Goal: Task Accomplishment & Management: Complete application form

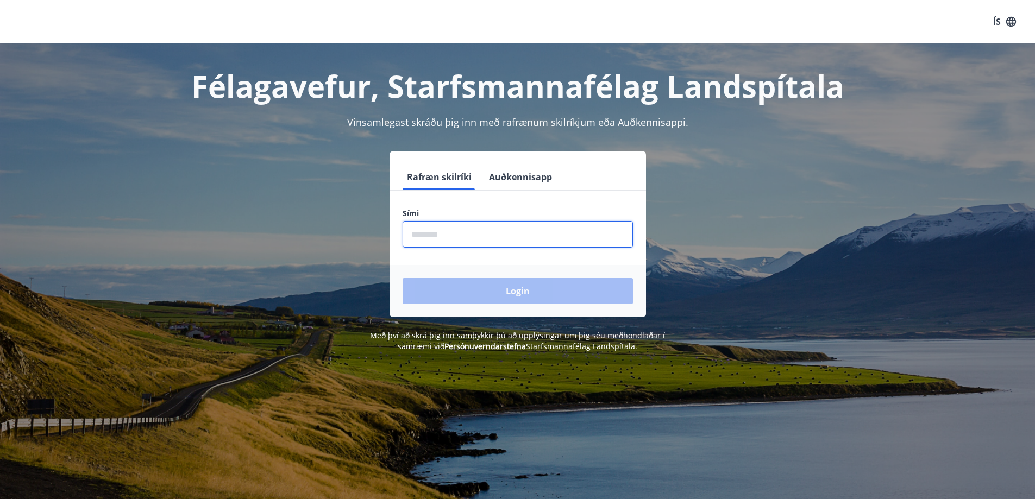
click at [548, 247] on input "phone" at bounding box center [518, 234] width 230 height 27
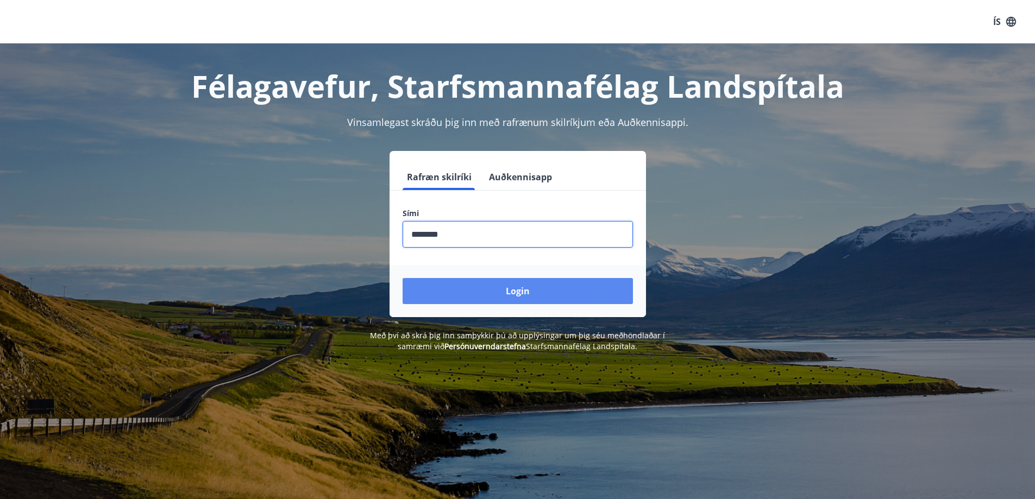
type input "********"
click at [548, 297] on button "Login" at bounding box center [518, 291] width 230 height 26
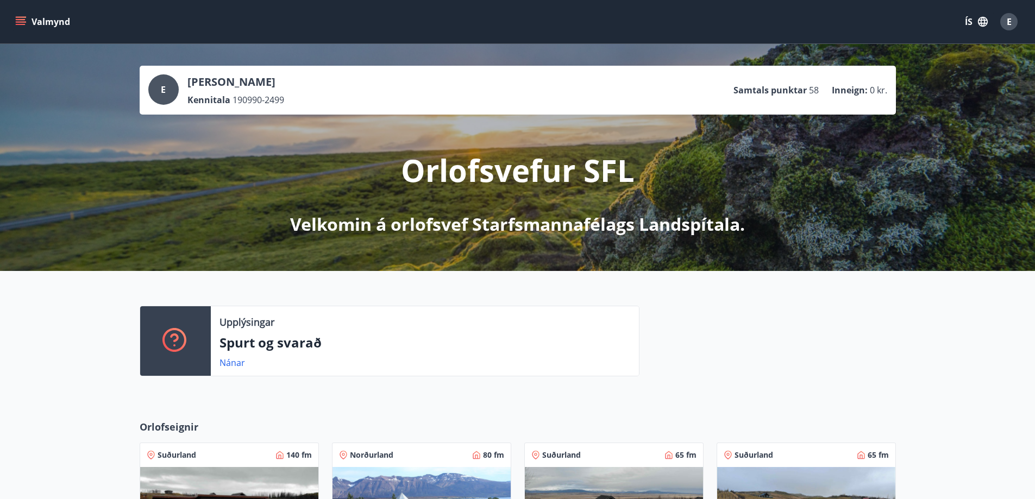
click at [19, 21] on icon "menu" at bounding box center [20, 21] width 11 height 11
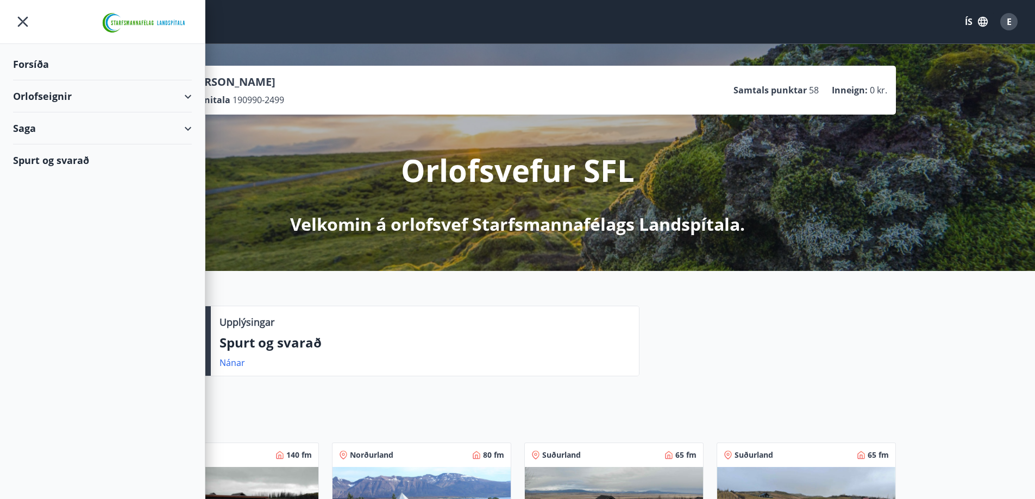
click at [187, 98] on div "Orlofseignir" at bounding box center [102, 96] width 179 height 32
click at [53, 122] on div "Framboð" at bounding box center [102, 123] width 161 height 23
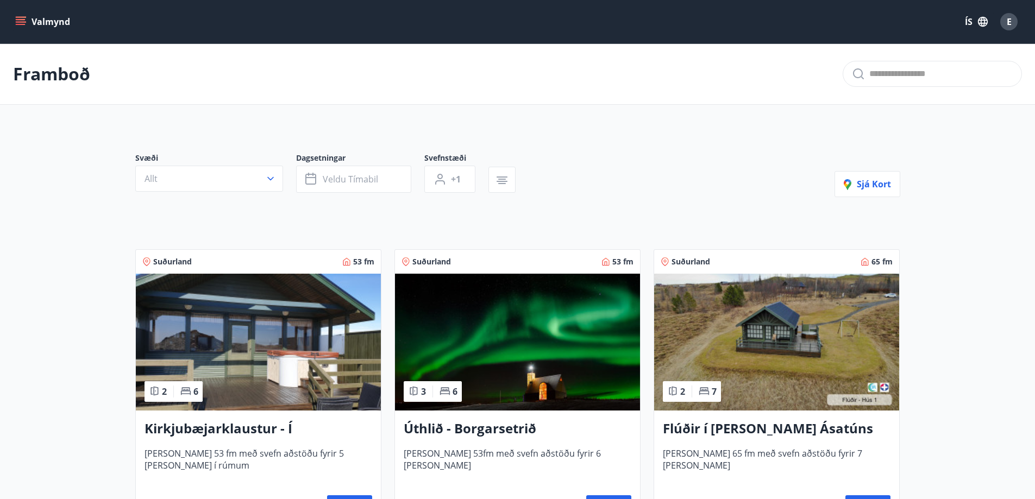
click at [7, 17] on div "Valmynd ÍS E" at bounding box center [517, 21] width 1035 height 43
click at [21, 21] on icon "menu" at bounding box center [20, 21] width 11 height 11
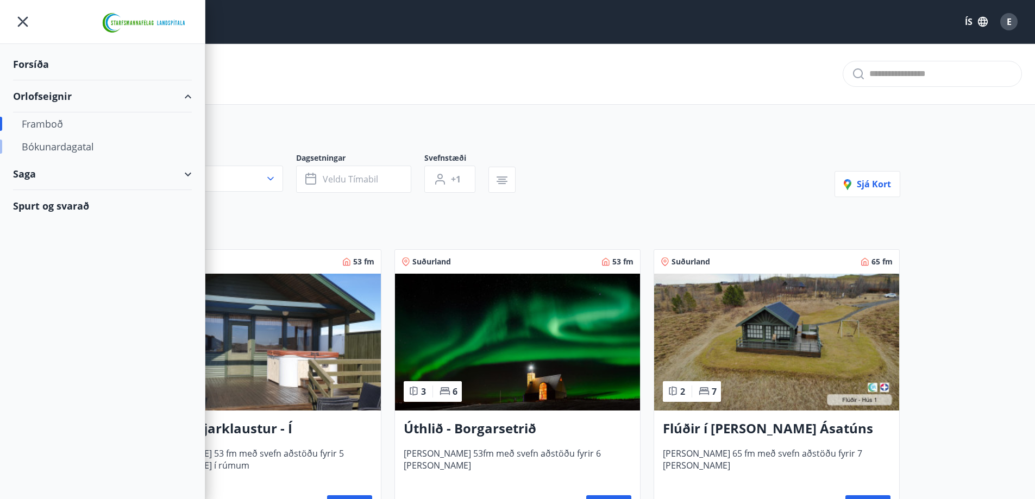
click at [71, 150] on div "Bókunardagatal" at bounding box center [102, 146] width 161 height 23
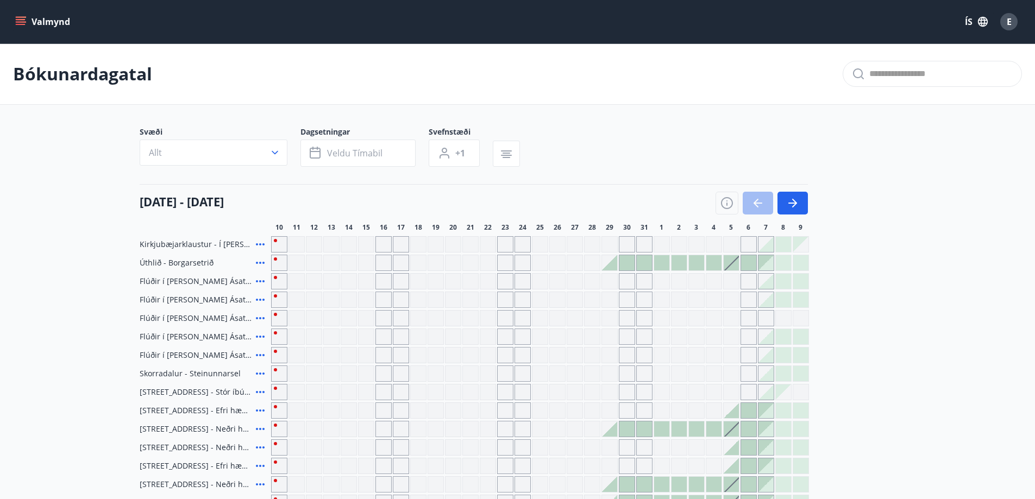
click at [158, 260] on span "Úthlið - Borgarsetrið" at bounding box center [177, 263] width 74 height 11
click at [261, 263] on icon at bounding box center [260, 262] width 13 height 13
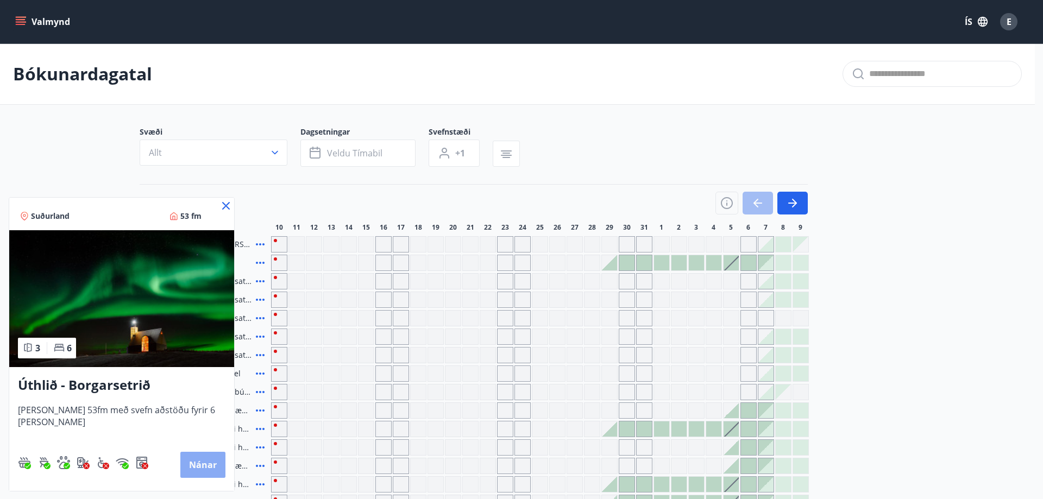
click at [202, 467] on button "Nánar" at bounding box center [202, 465] width 45 height 26
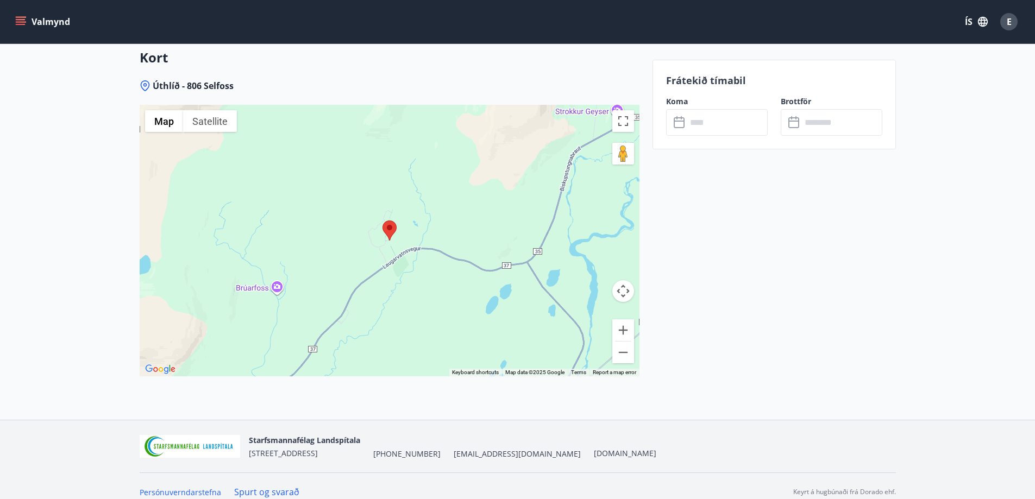
scroll to position [1602, 0]
click at [632, 360] on button "Zoom out" at bounding box center [623, 351] width 22 height 22
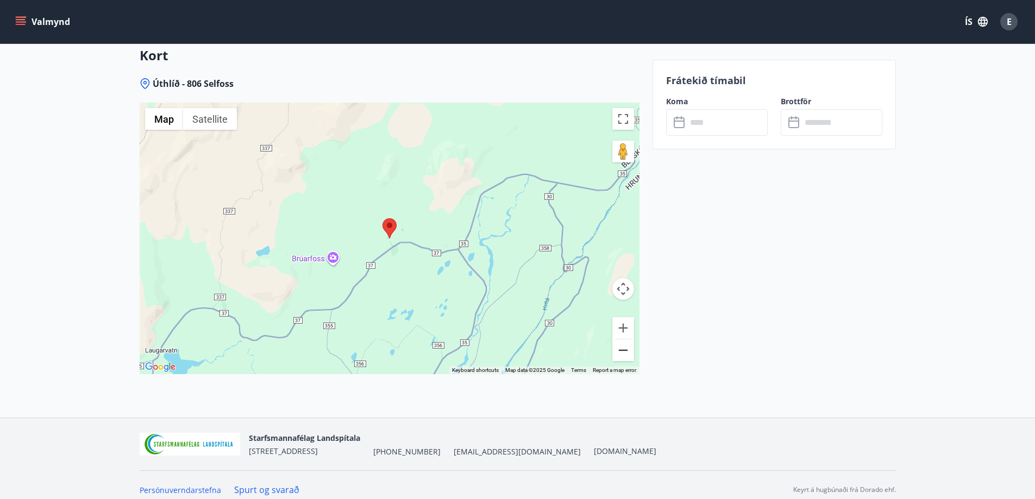
click at [632, 360] on button "Zoom out" at bounding box center [623, 351] width 22 height 22
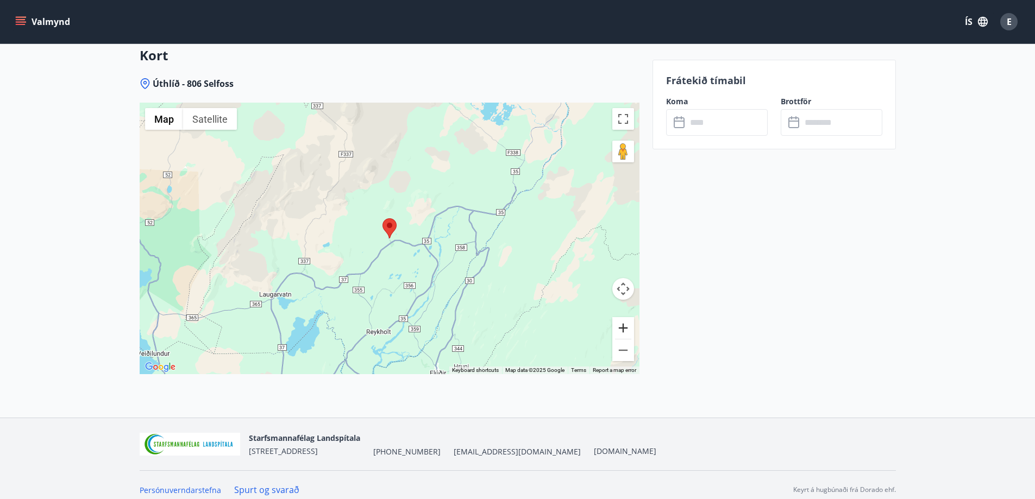
click at [624, 327] on button "Zoom in" at bounding box center [623, 328] width 22 height 22
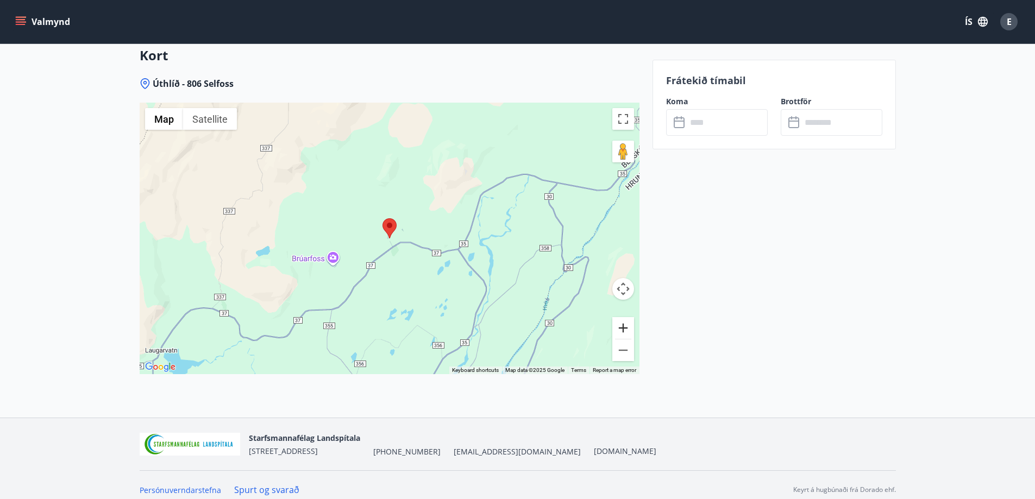
click at [624, 327] on button "Zoom in" at bounding box center [623, 328] width 22 height 22
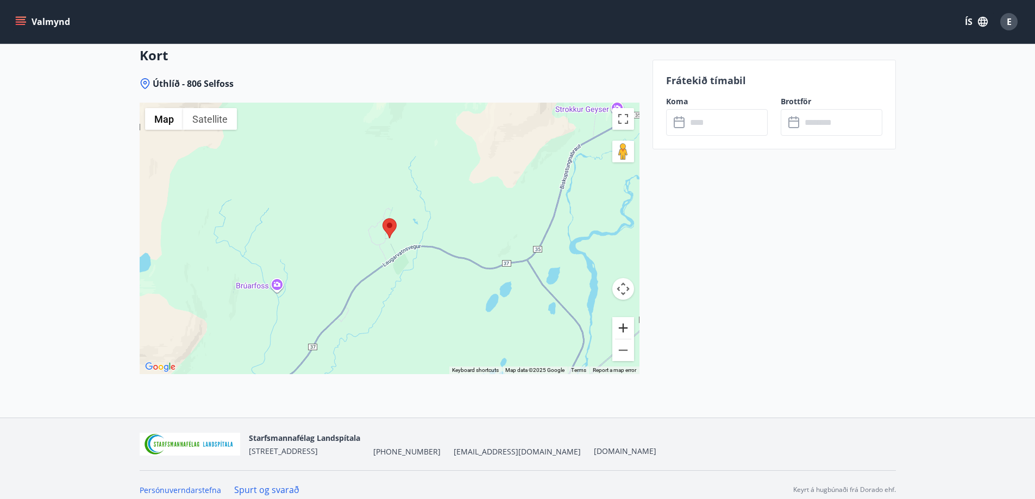
click at [624, 327] on button "Zoom in" at bounding box center [623, 328] width 22 height 22
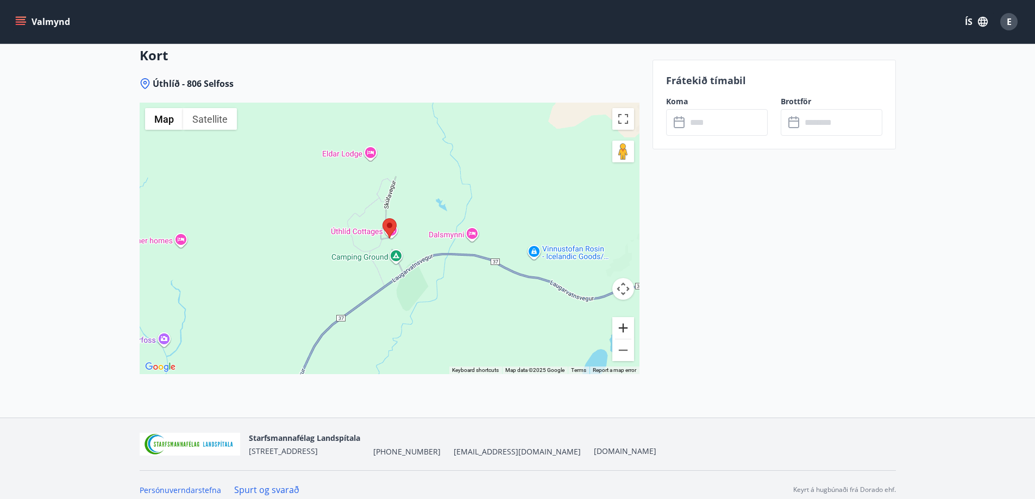
click at [624, 327] on button "Zoom in" at bounding box center [623, 328] width 22 height 22
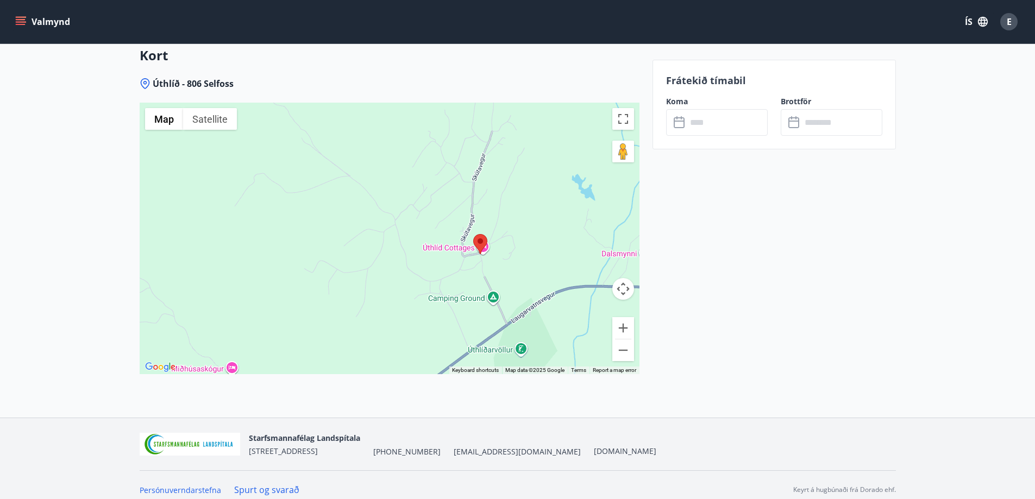
drag, startPoint x: 508, startPoint y: 312, endPoint x: 597, endPoint y: 327, distance: 89.7
click at [597, 327] on div at bounding box center [390, 239] width 500 height 272
click at [13, 26] on button "Valmynd" at bounding box center [43, 22] width 61 height 20
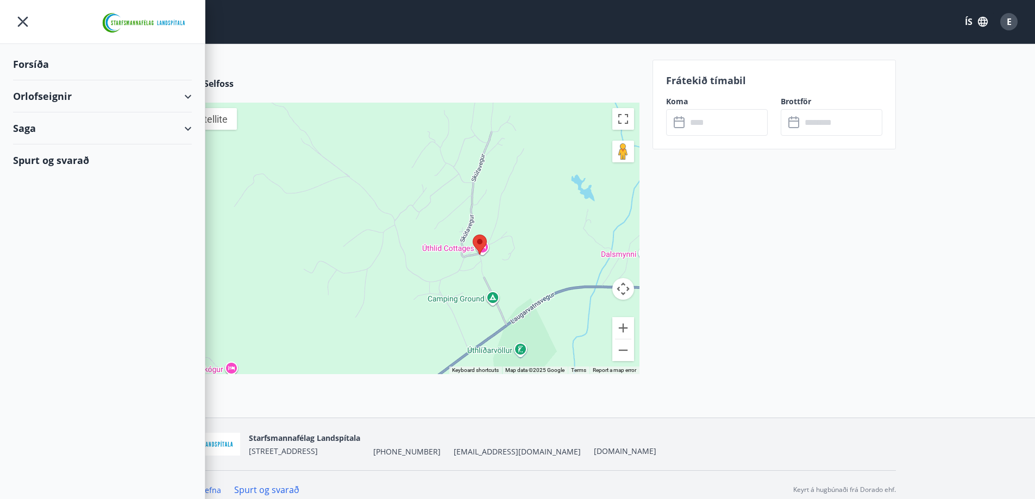
drag, startPoint x: 956, startPoint y: 239, endPoint x: 952, endPoint y: 232, distance: 8.0
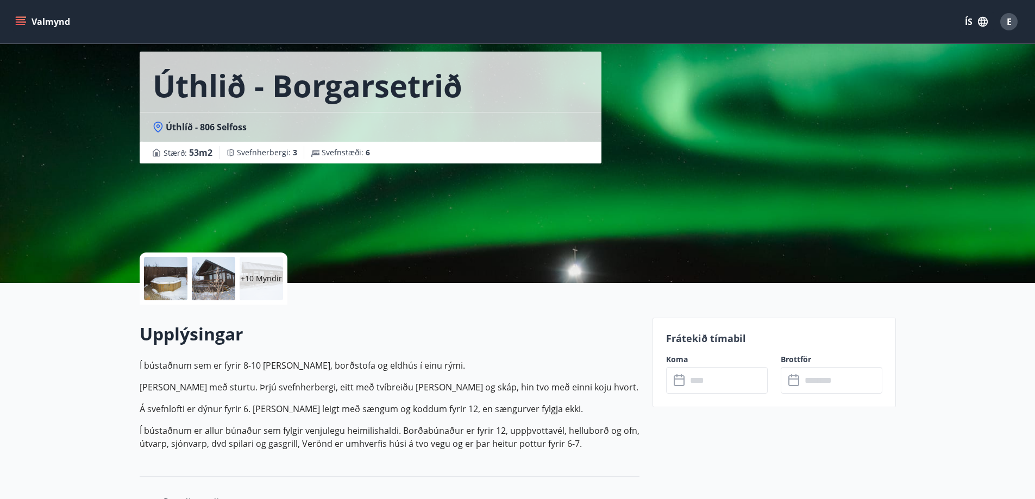
scroll to position [0, 0]
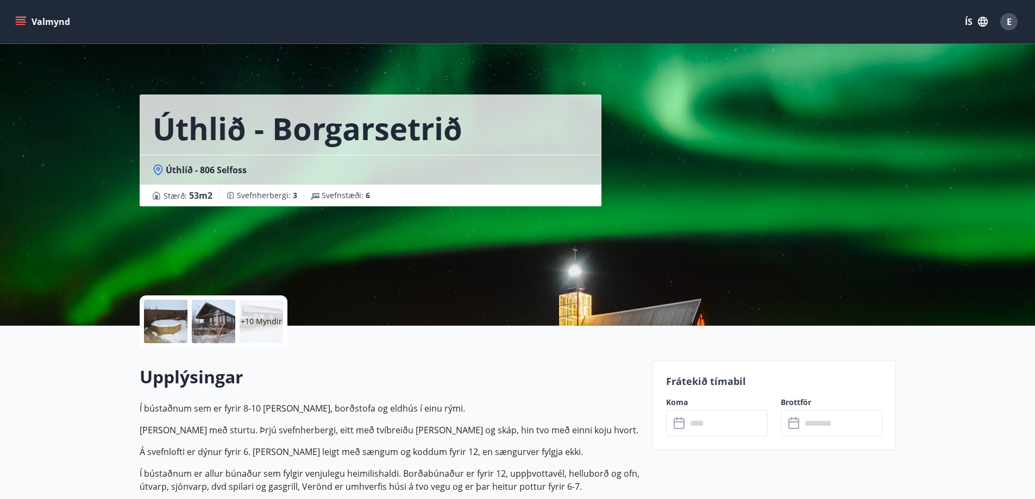
click at [263, 329] on div "+10 Myndir" at bounding box center [261, 321] width 43 height 43
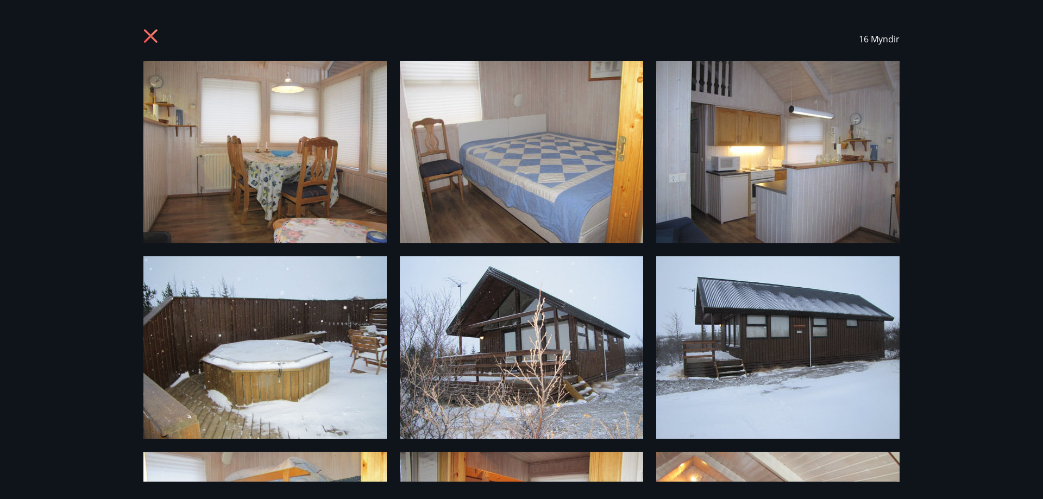
click at [1029, 56] on div "16 Myndir" at bounding box center [521, 249] width 1043 height 499
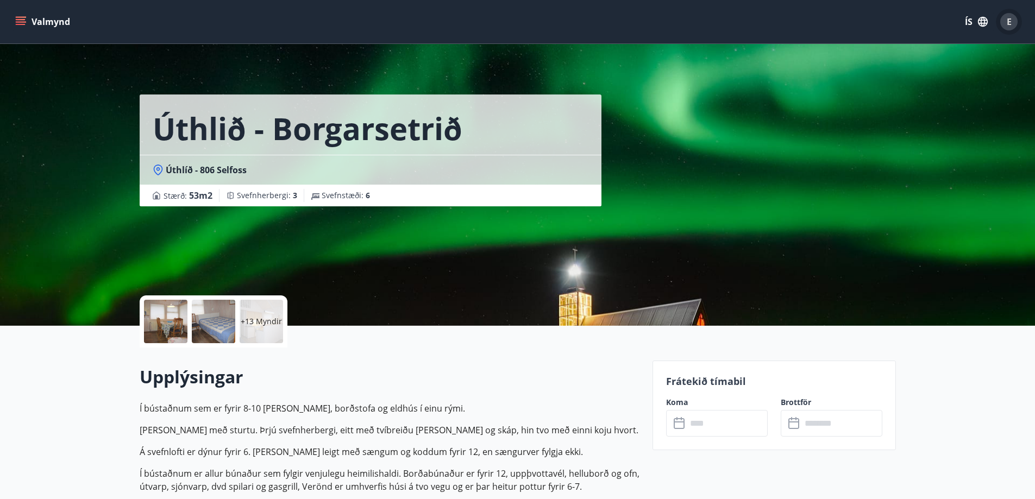
click at [1017, 26] on span "E" at bounding box center [1008, 21] width 17 height 17
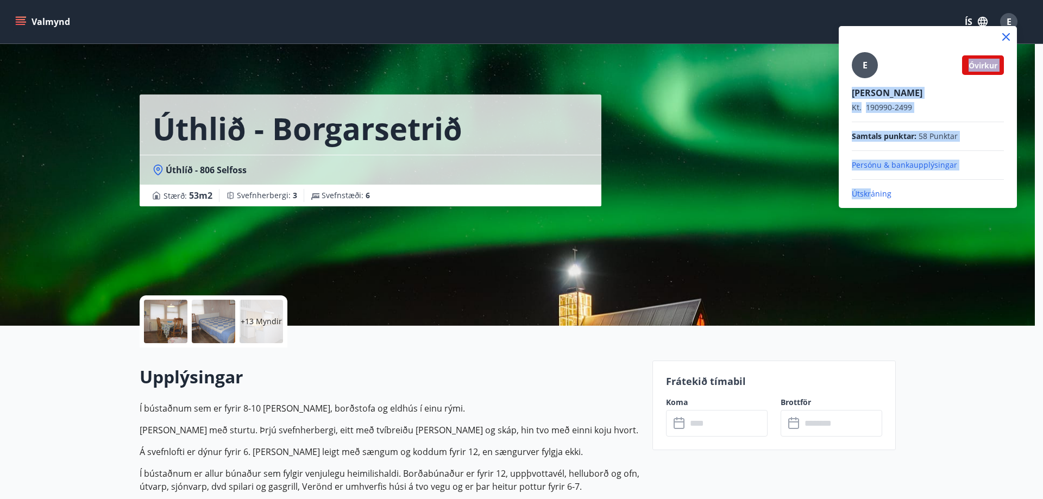
drag, startPoint x: 872, startPoint y: 192, endPoint x: 800, endPoint y: 216, distance: 75.6
click at [826, 231] on div "E Óvirkur [PERSON_NAME] Kt. 190990-2499 Samtals punktar : 58 Punktar Persónu & …" at bounding box center [521, 249] width 1043 height 499
click at [753, 200] on div at bounding box center [521, 249] width 1043 height 499
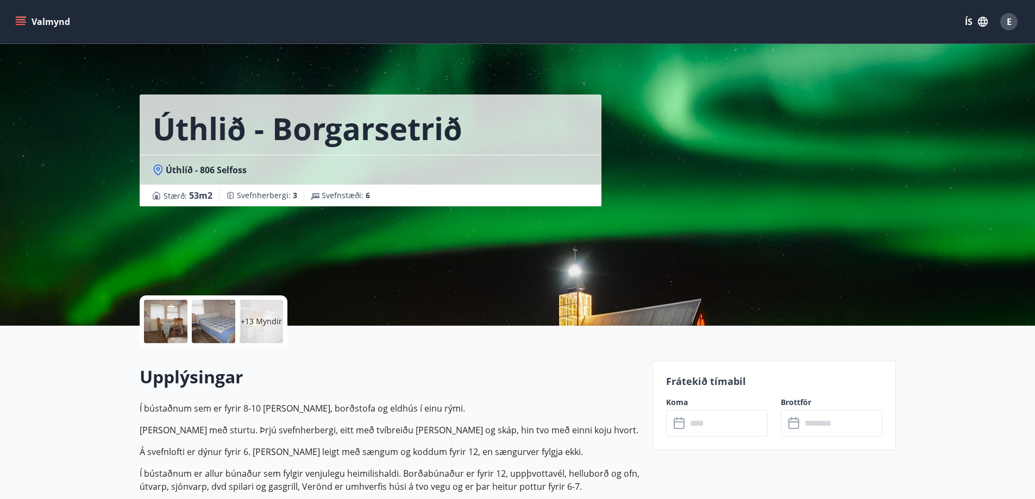
click at [27, 26] on button "Valmynd" at bounding box center [43, 22] width 61 height 20
click at [687, 318] on div "Úthlið - Borgarsetrið Úthlíð - 806 Selfoss Stærð : 53 m2 Svefnherbergi : 3 Svef…" at bounding box center [518, 163] width 756 height 326
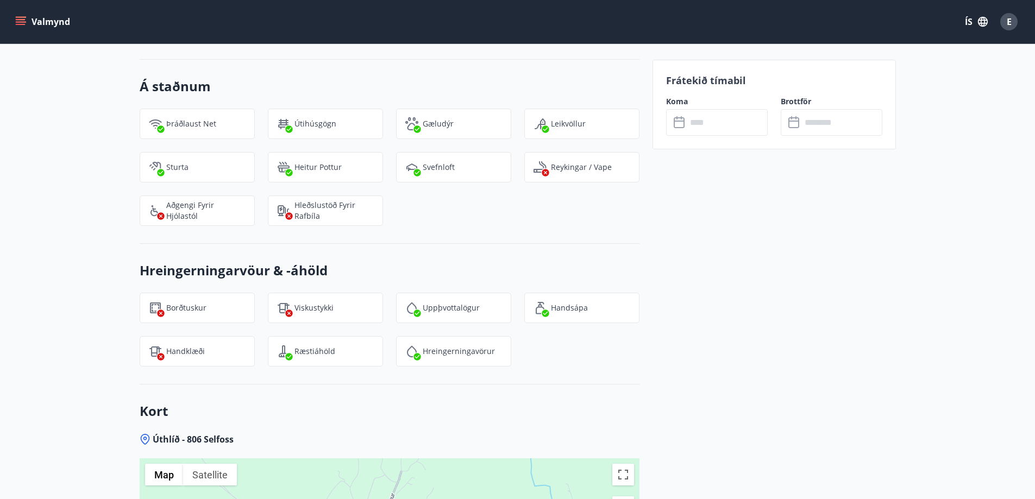
scroll to position [1243, 0]
